Goal: Task Accomplishment & Management: Complete application form

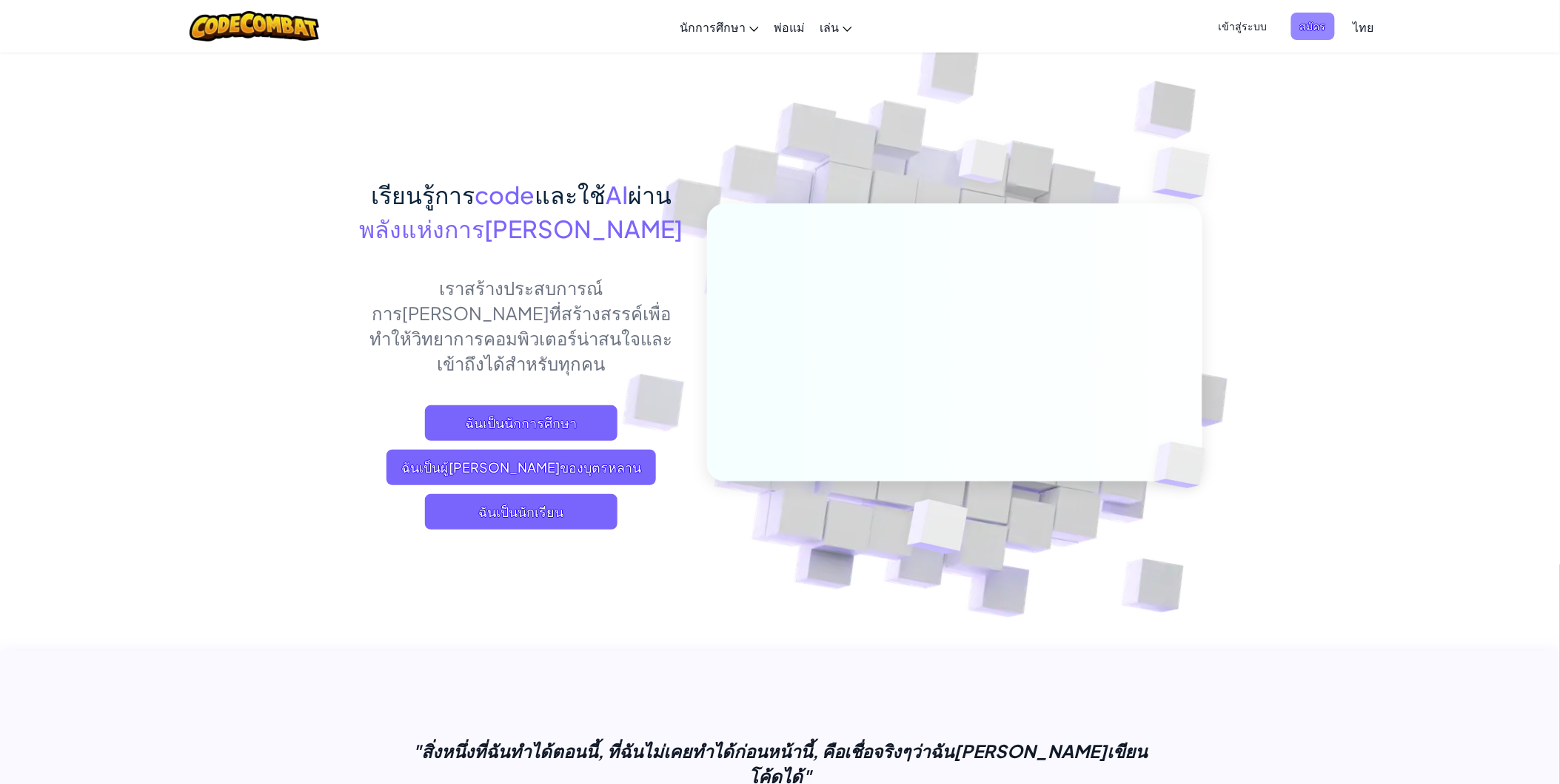
click at [1303, 18] on span "สมัคร" at bounding box center [1312, 26] width 44 height 28
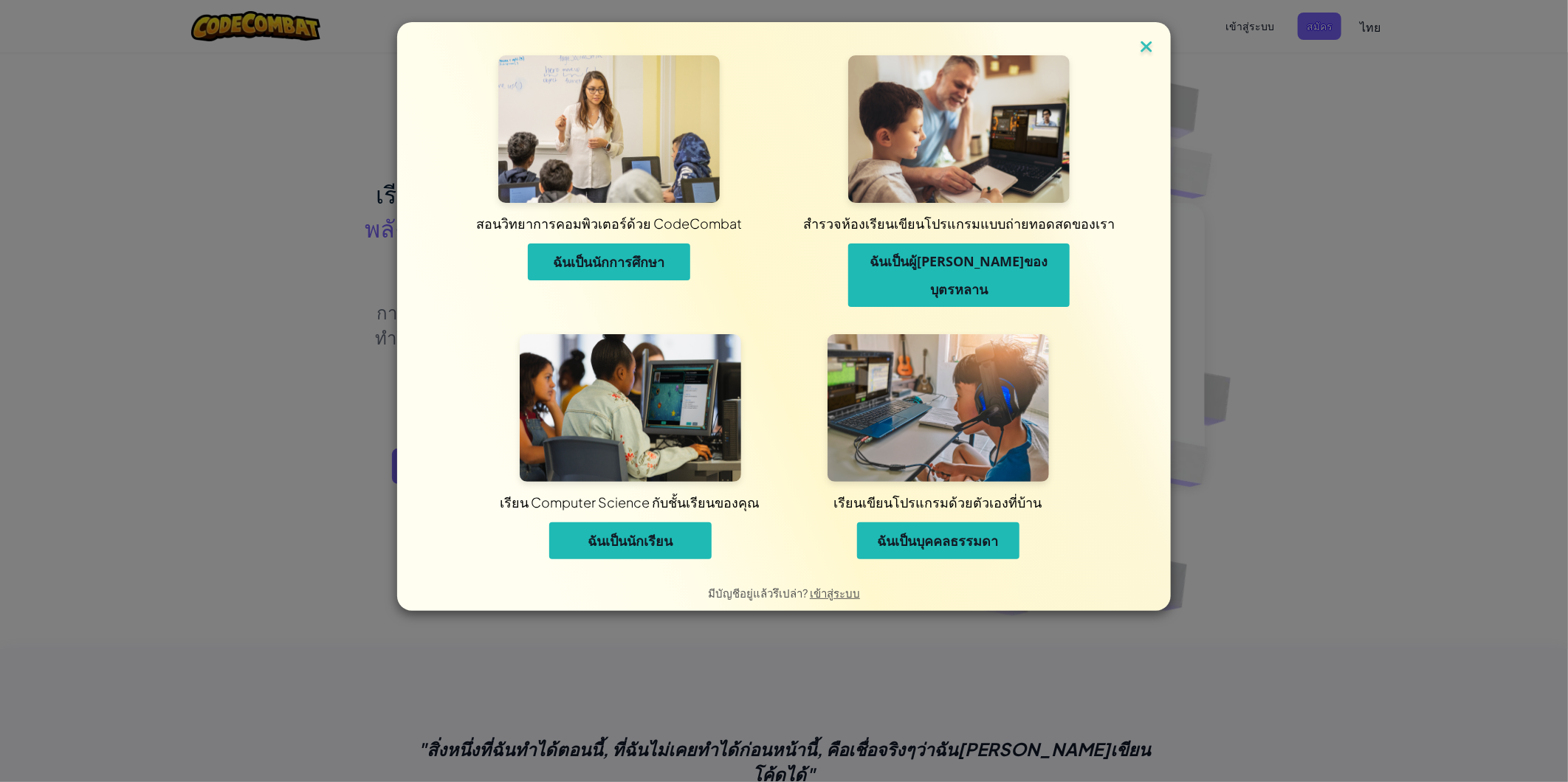
click at [1145, 52] on img at bounding box center [1146, 48] width 19 height 22
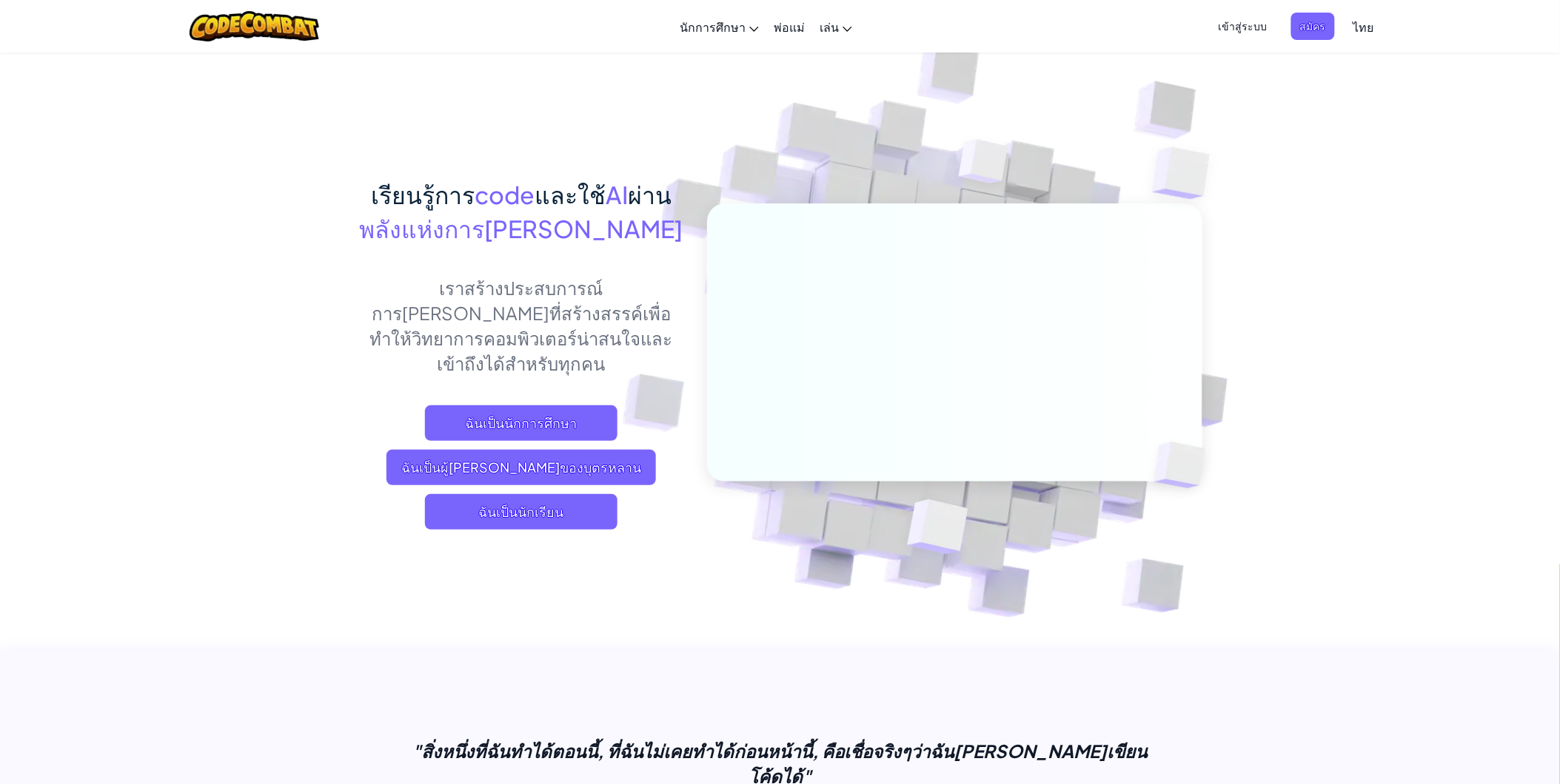
click at [1227, 25] on span "เข้าสู่ระบบ" at bounding box center [1242, 26] width 66 height 28
